Goal: Check status

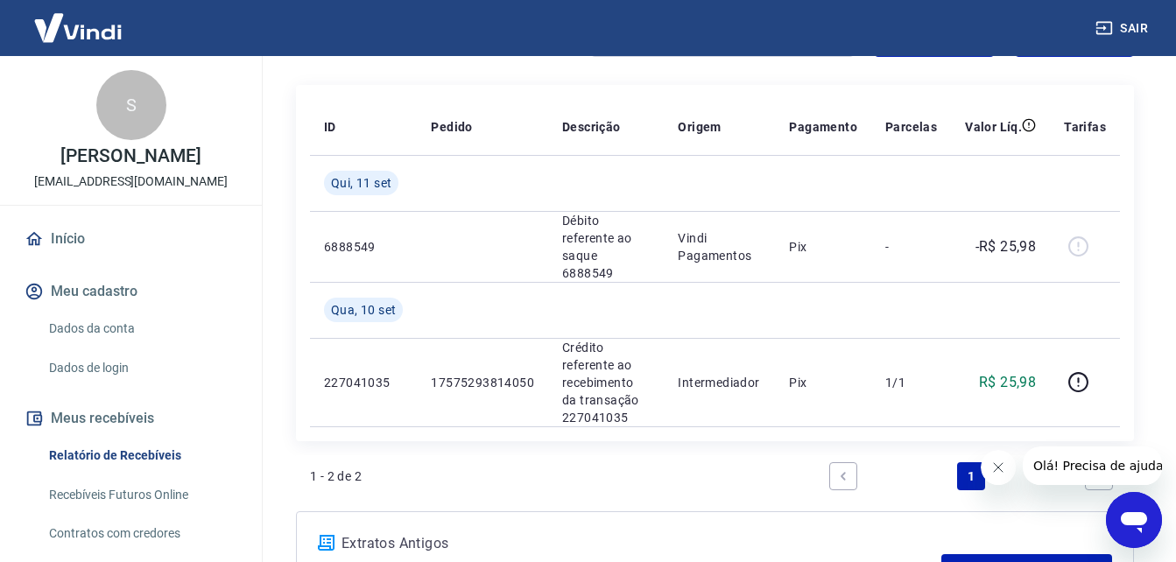
scroll to position [186, 0]
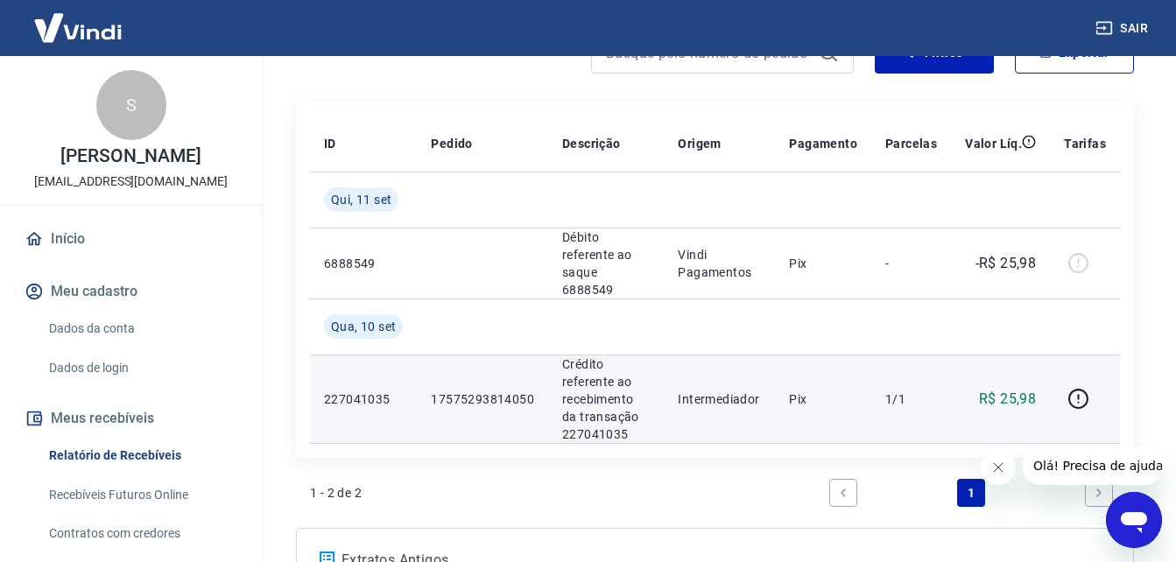
click at [734, 390] on p "Intermediador" at bounding box center [718, 399] width 83 height 18
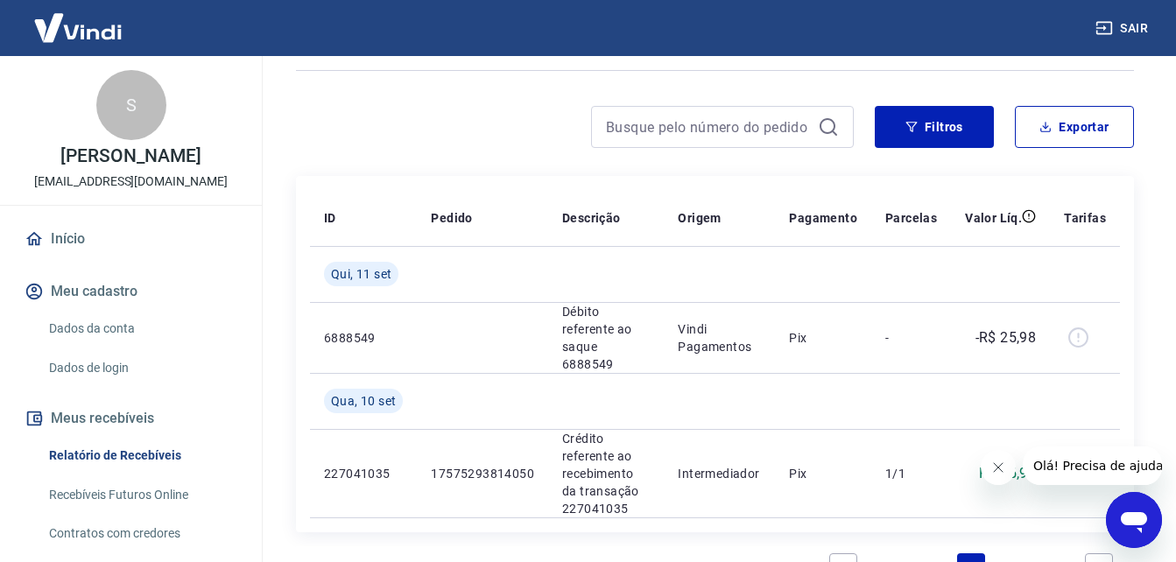
scroll to position [115, 0]
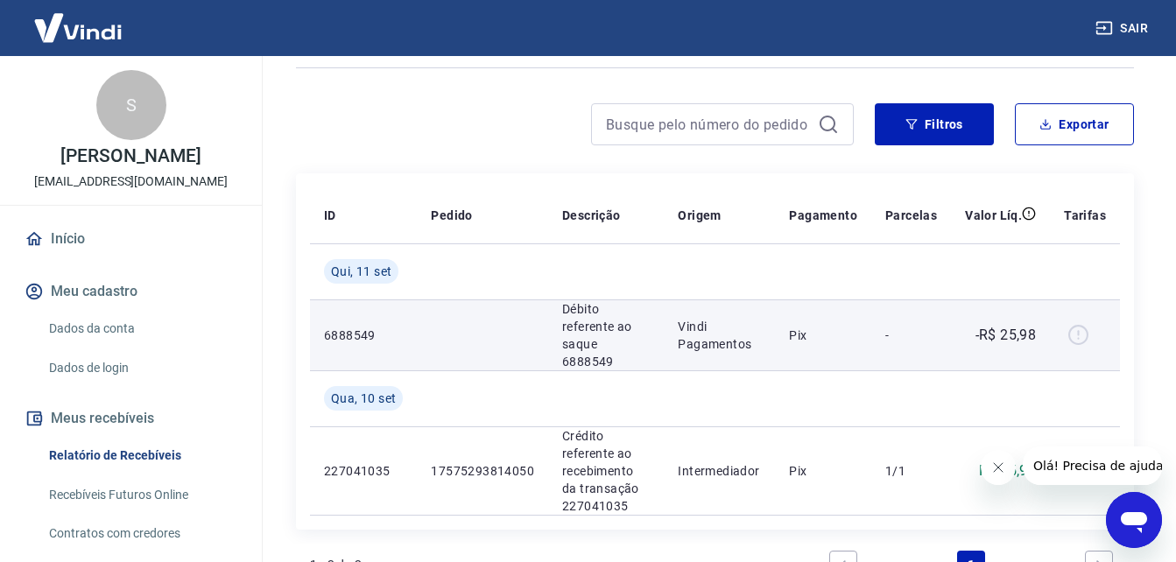
click at [367, 331] on p "6888549" at bounding box center [363, 335] width 79 height 18
